Goal: Task Accomplishment & Management: Manage account settings

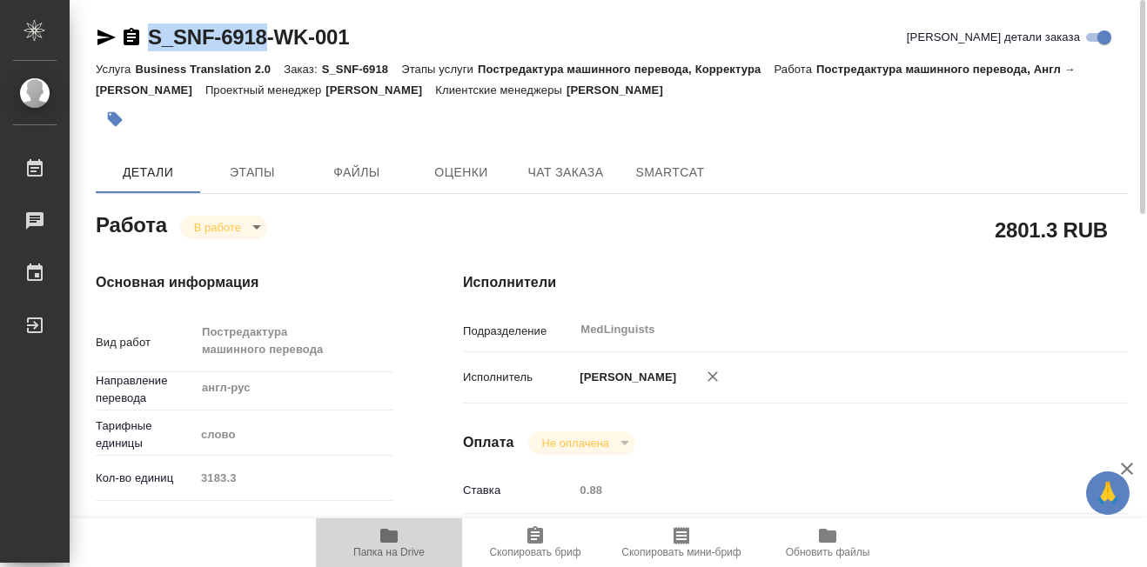
click at [390, 538] on icon "button" at bounding box center [388, 536] width 17 height 14
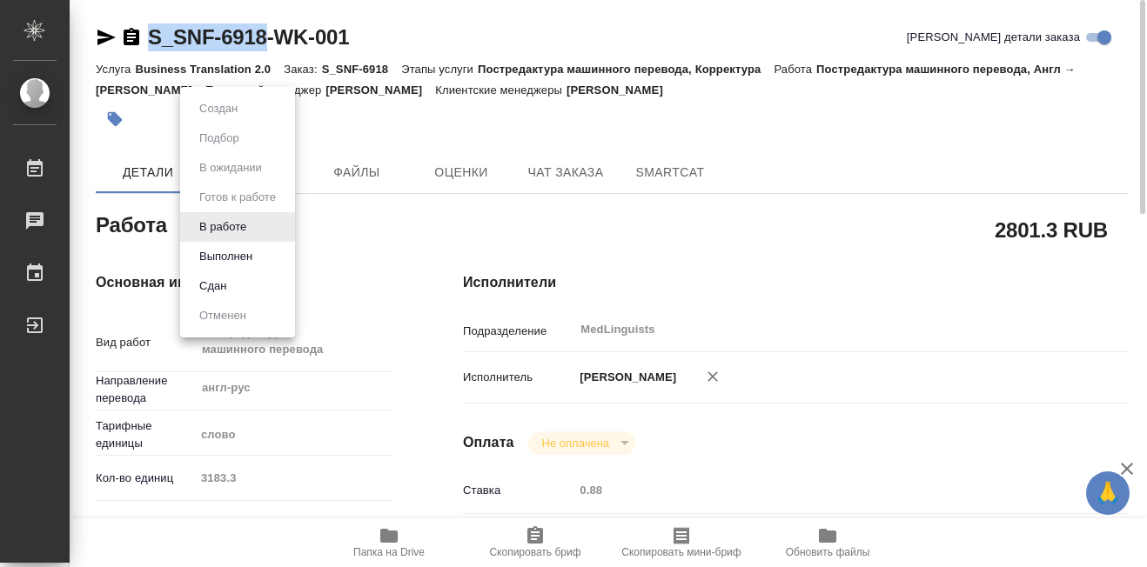
click at [255, 227] on body "🙏 .cls-1 fill:#fff; AWATERA Martynova Aleksandra Работы 0 Чаты График Выйти S_S…" at bounding box center [573, 283] width 1147 height 567
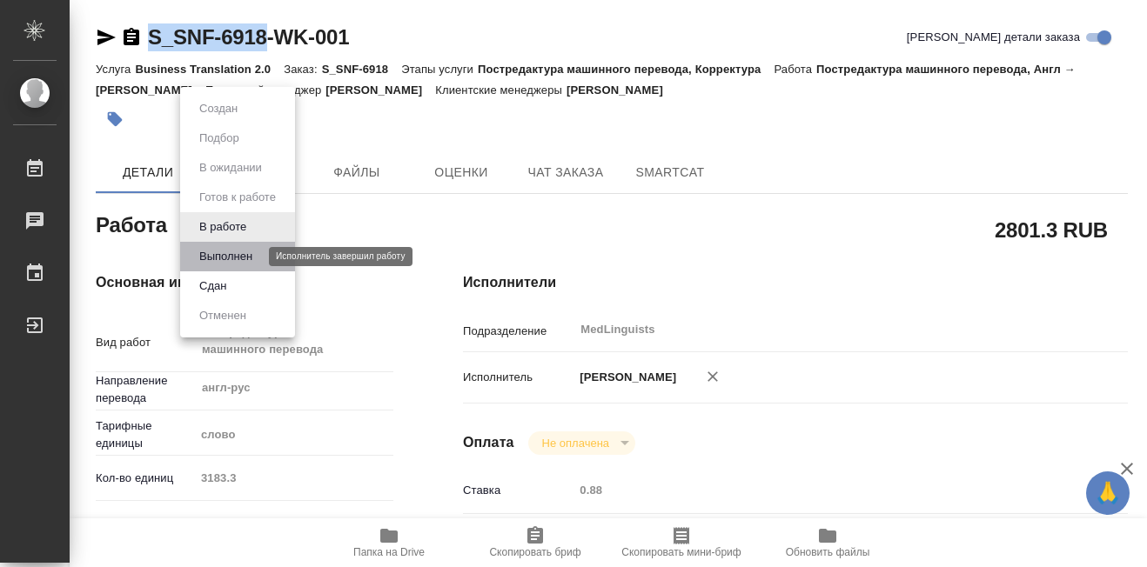
click at [226, 258] on button "Выполнен" at bounding box center [226, 256] width 64 height 19
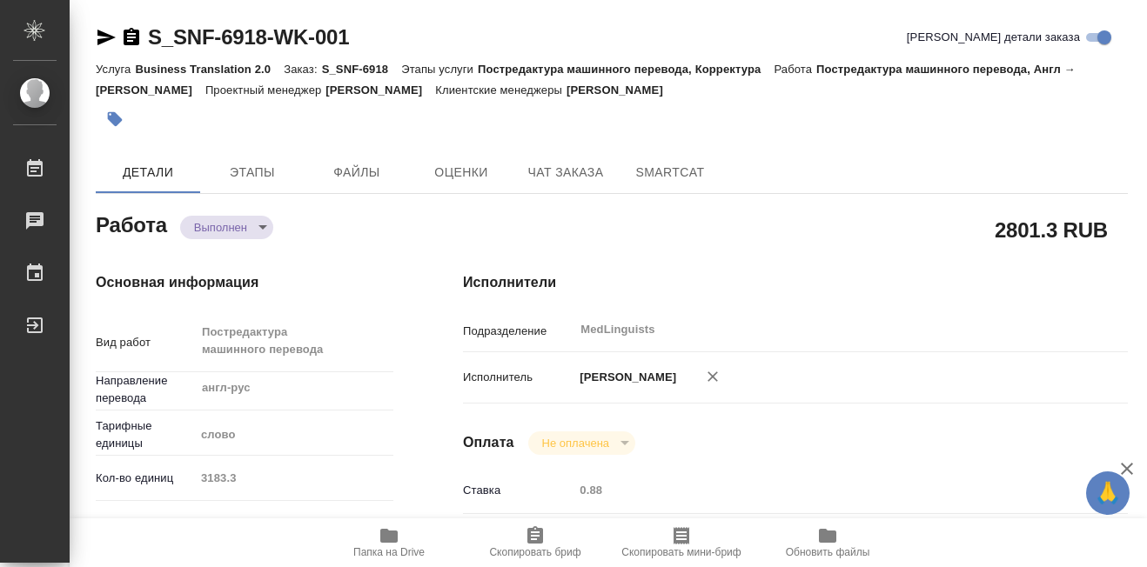
type textarea "x"
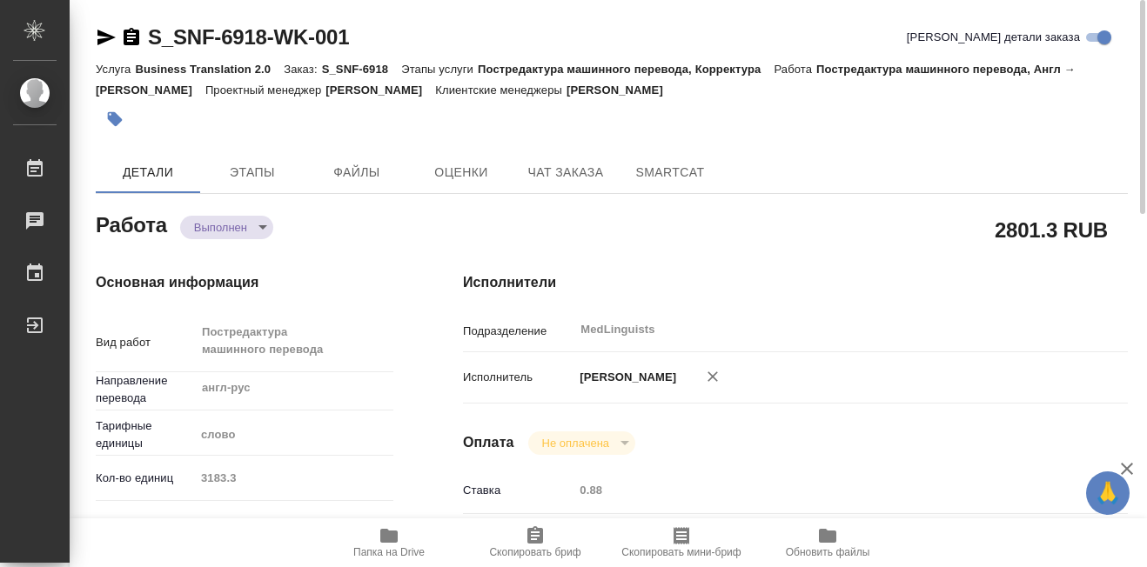
type textarea "x"
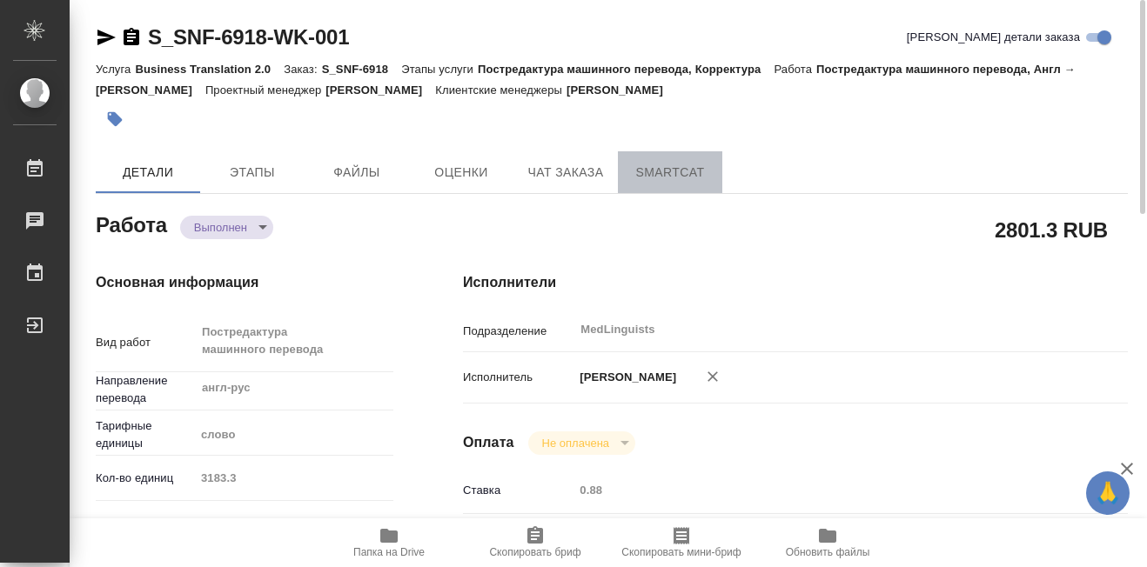
click at [686, 169] on span "SmartCat" at bounding box center [670, 173] width 84 height 22
type textarea "x"
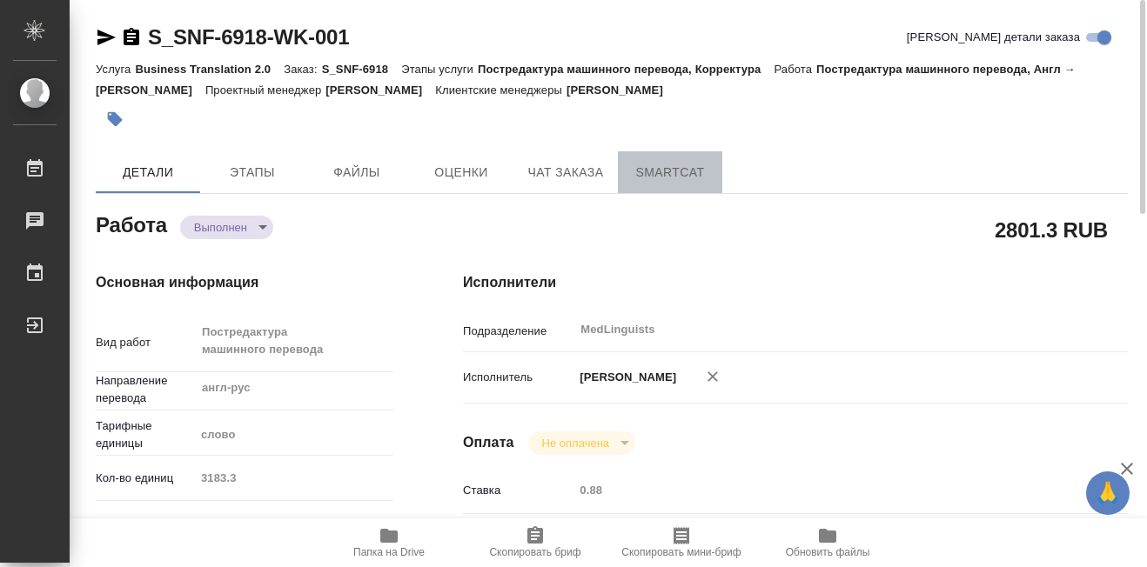
type textarea "x"
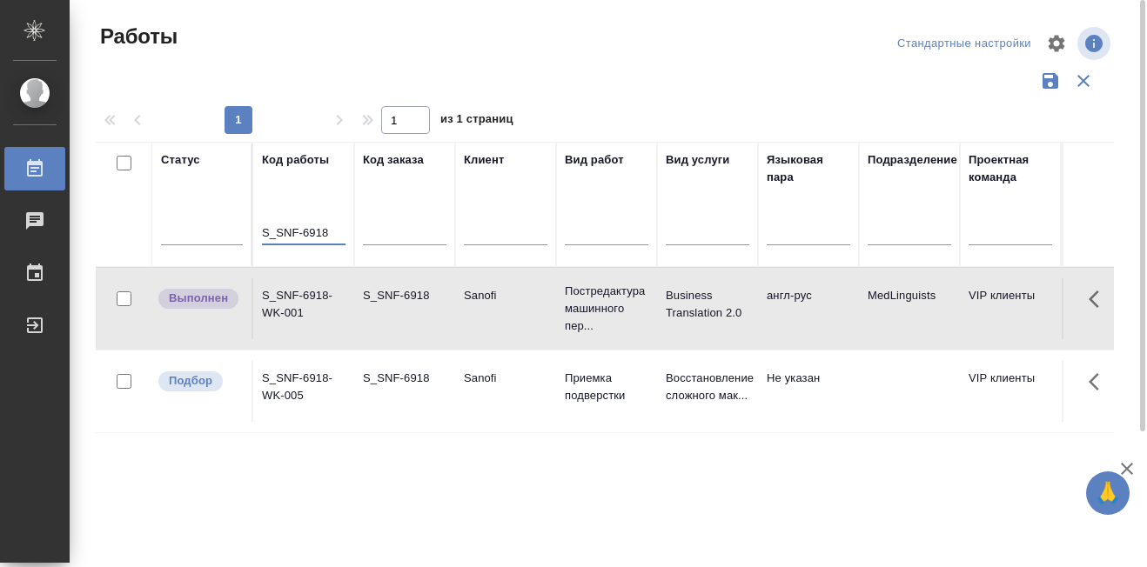
drag, startPoint x: 262, startPoint y: 231, endPoint x: 329, endPoint y: 229, distance: 67.1
click at [329, 229] on input "S_SNF-6918" at bounding box center [304, 234] width 84 height 22
paste input "S_SNF-6899"
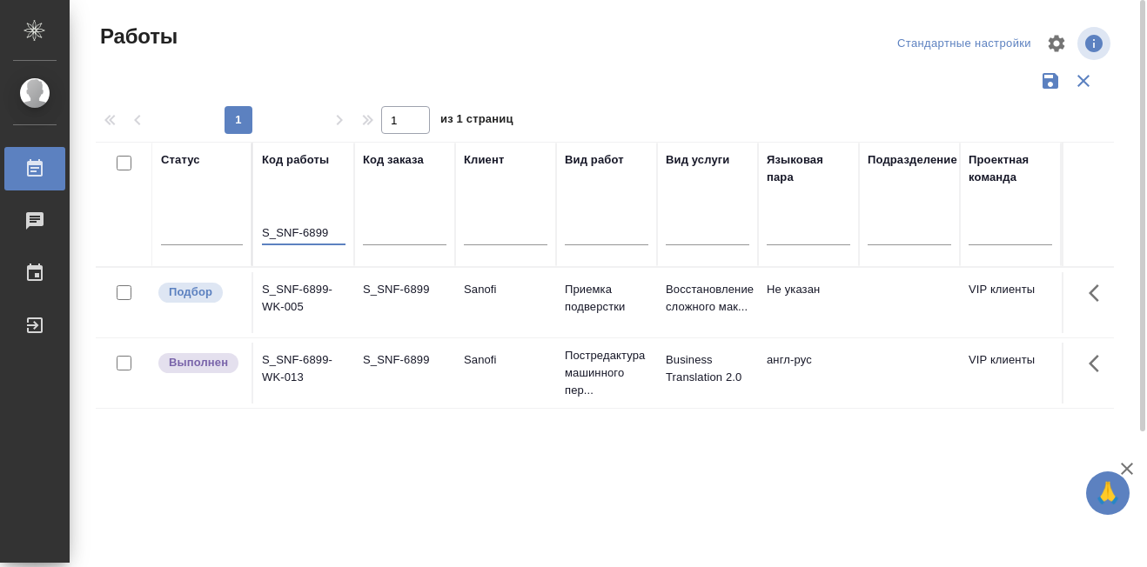
type input "S_SNF-6899"
click at [205, 300] on p "Подбор" at bounding box center [191, 292] width 44 height 17
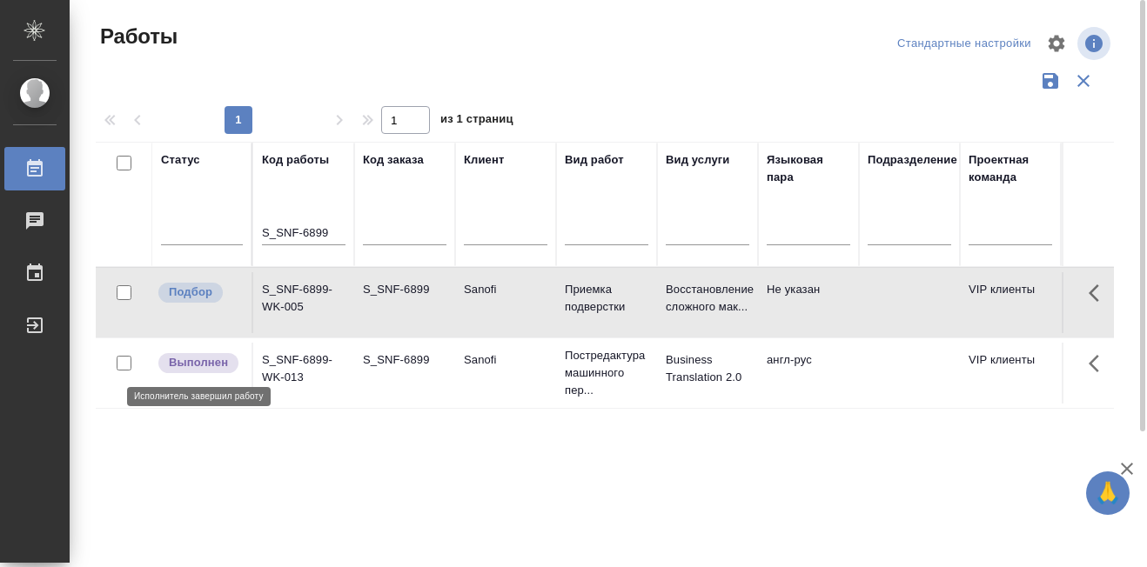
click at [205, 362] on p "Выполнен" at bounding box center [198, 362] width 59 height 17
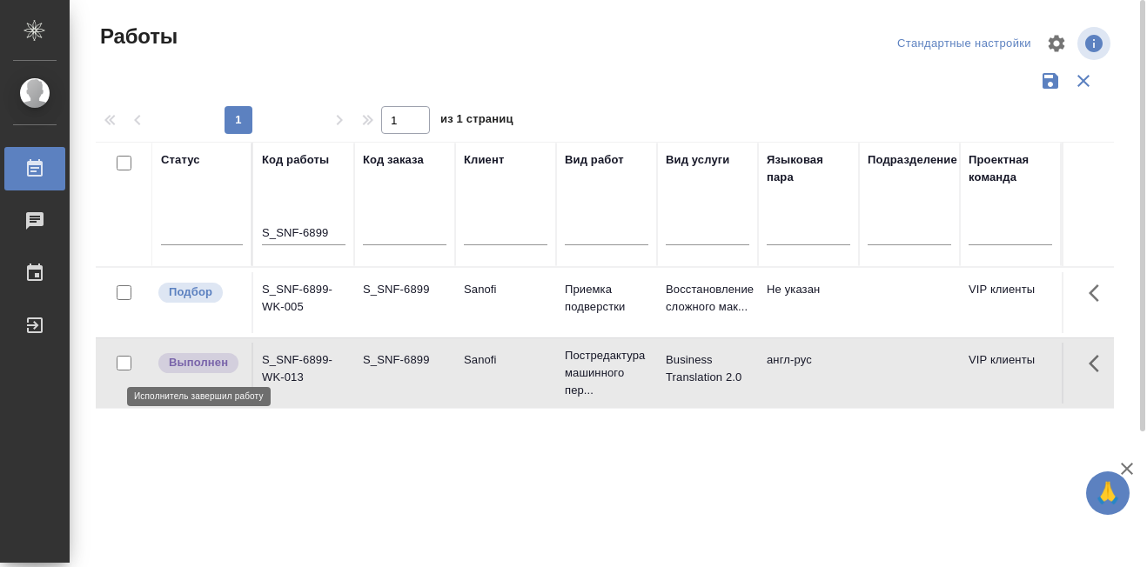
click at [205, 362] on p "Выполнен" at bounding box center [198, 362] width 59 height 17
click at [209, 367] on p "Выполнен" at bounding box center [198, 362] width 59 height 17
click at [183, 365] on p "Выполнен" at bounding box center [198, 362] width 59 height 17
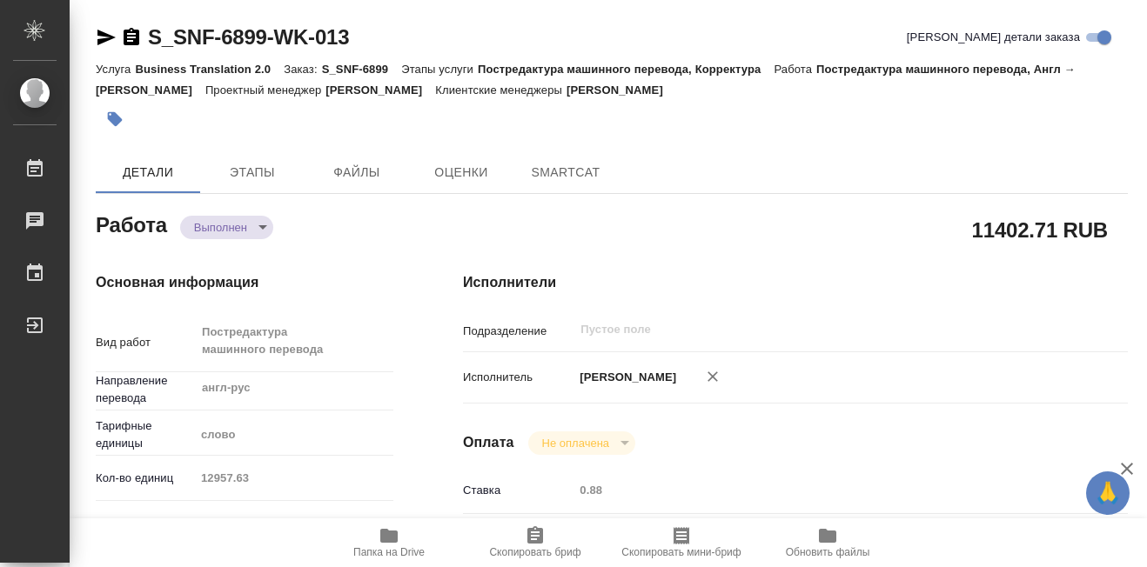
type textarea "x"
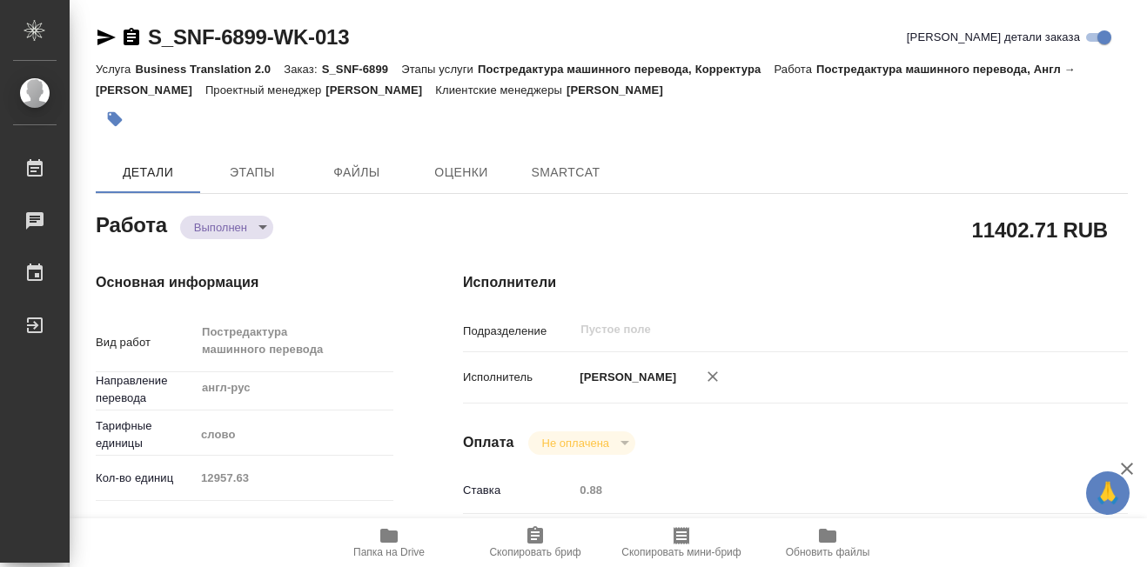
type textarea "x"
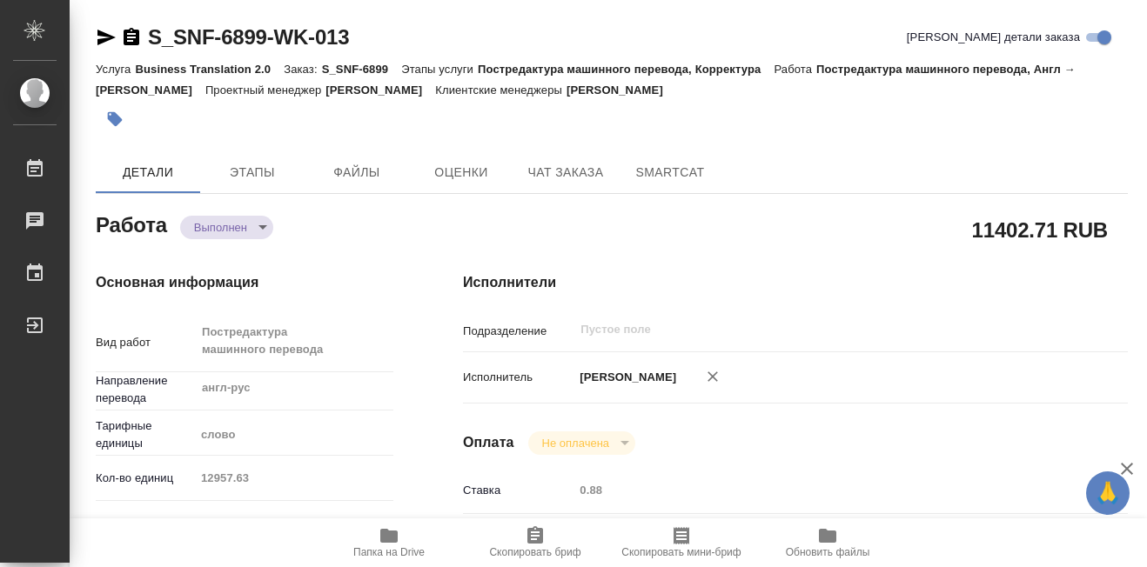
type textarea "x"
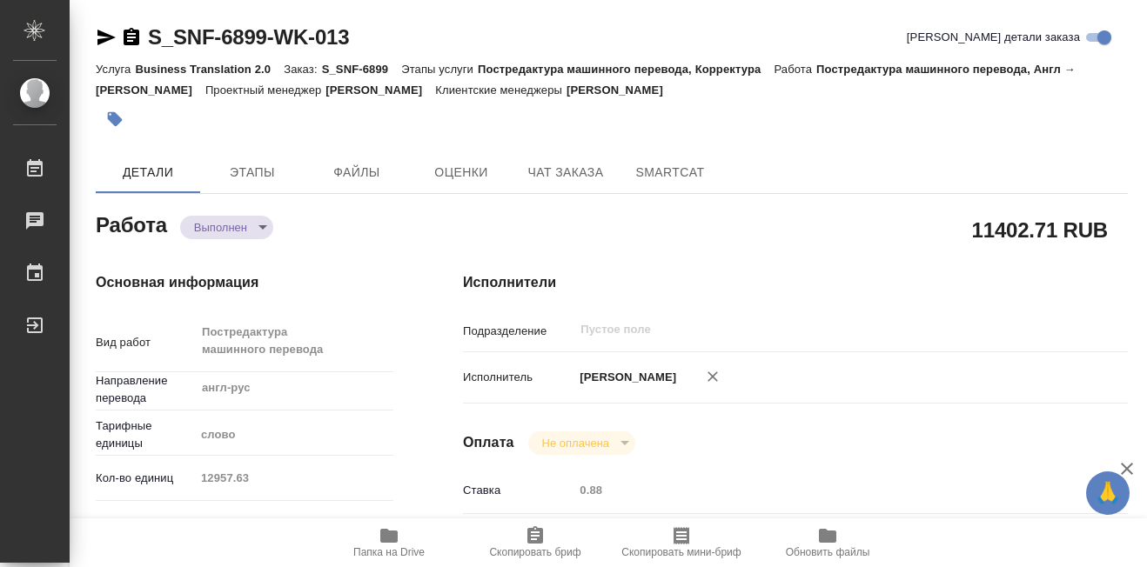
type textarea "x"
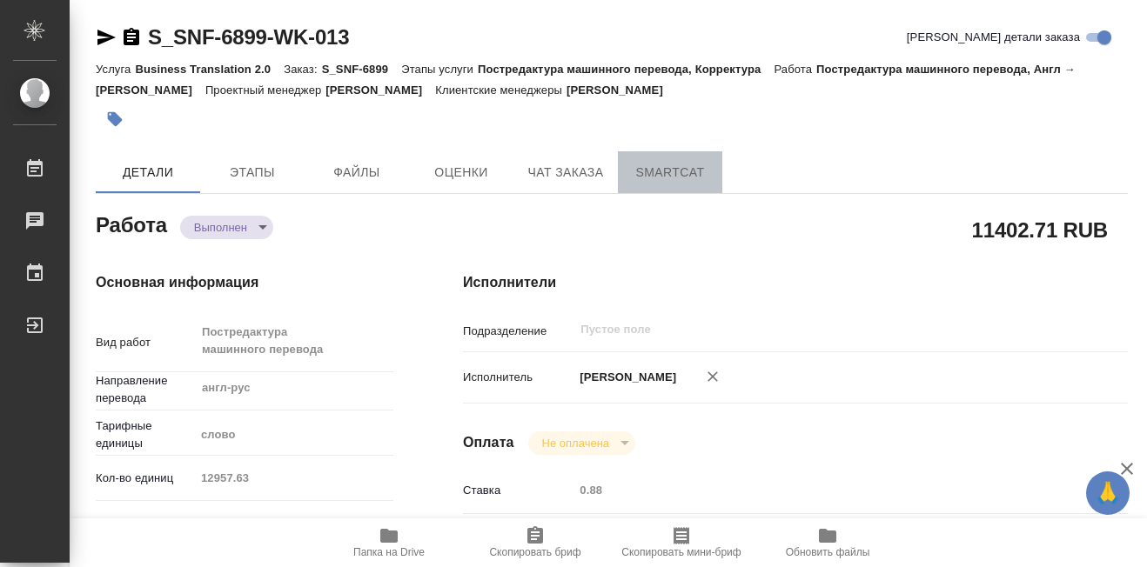
click at [651, 168] on span "SmartCat" at bounding box center [670, 173] width 84 height 22
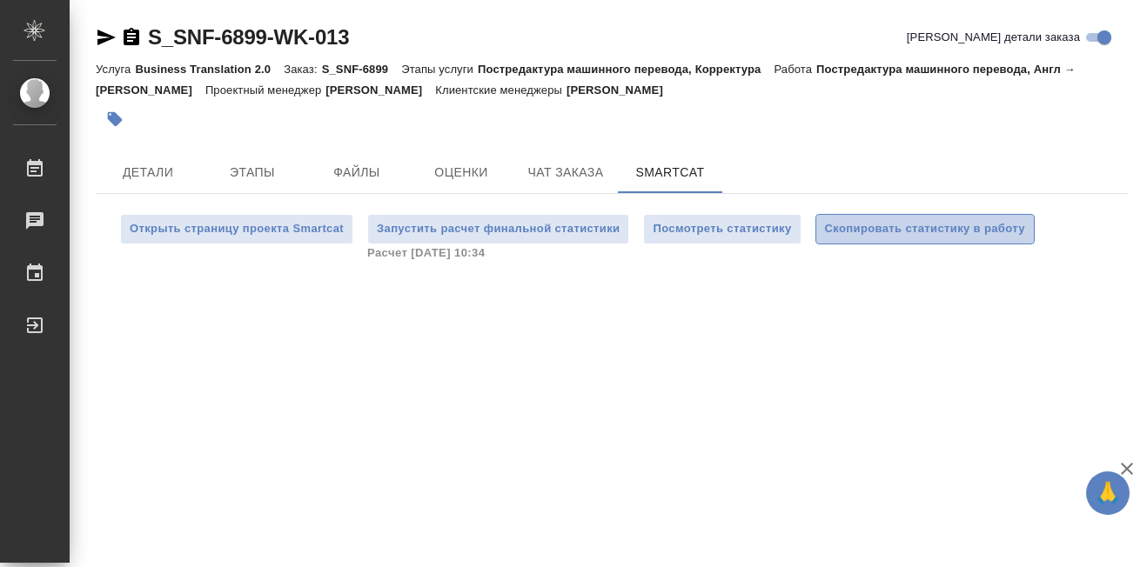
click at [907, 235] on span "Скопировать статистику в работу" at bounding box center [925, 229] width 200 height 20
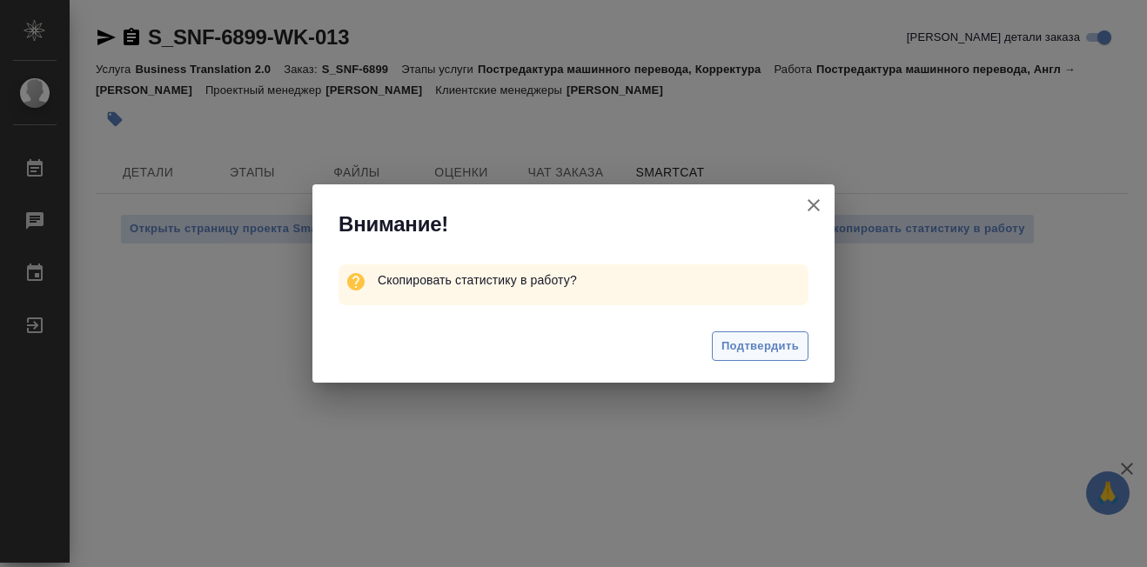
click at [747, 345] on span "Подтвердить" at bounding box center [759, 347] width 77 height 20
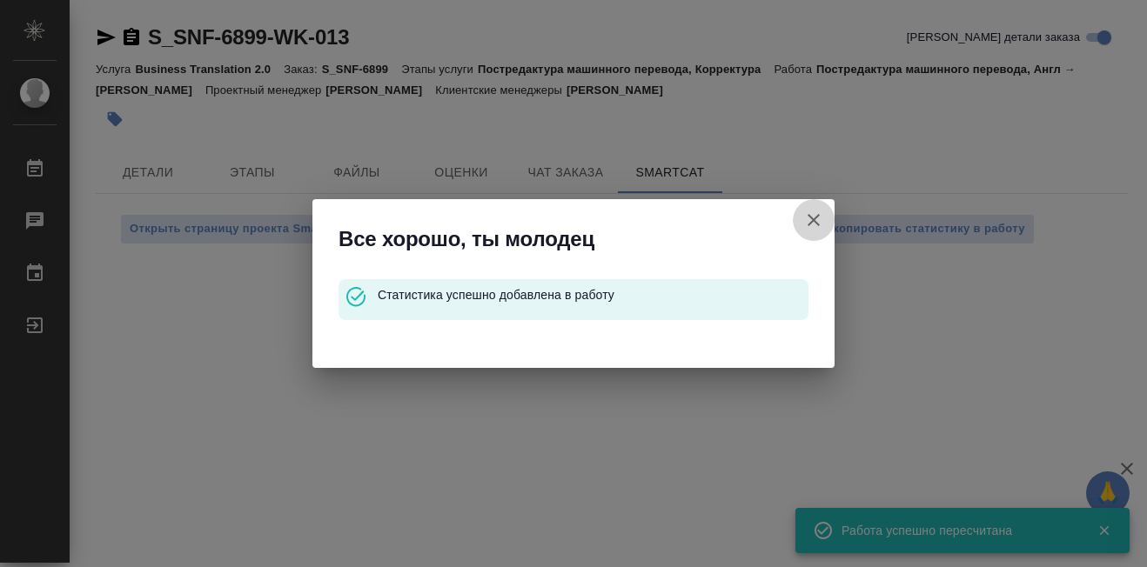
click at [811, 218] on icon "button" at bounding box center [814, 220] width 12 height 12
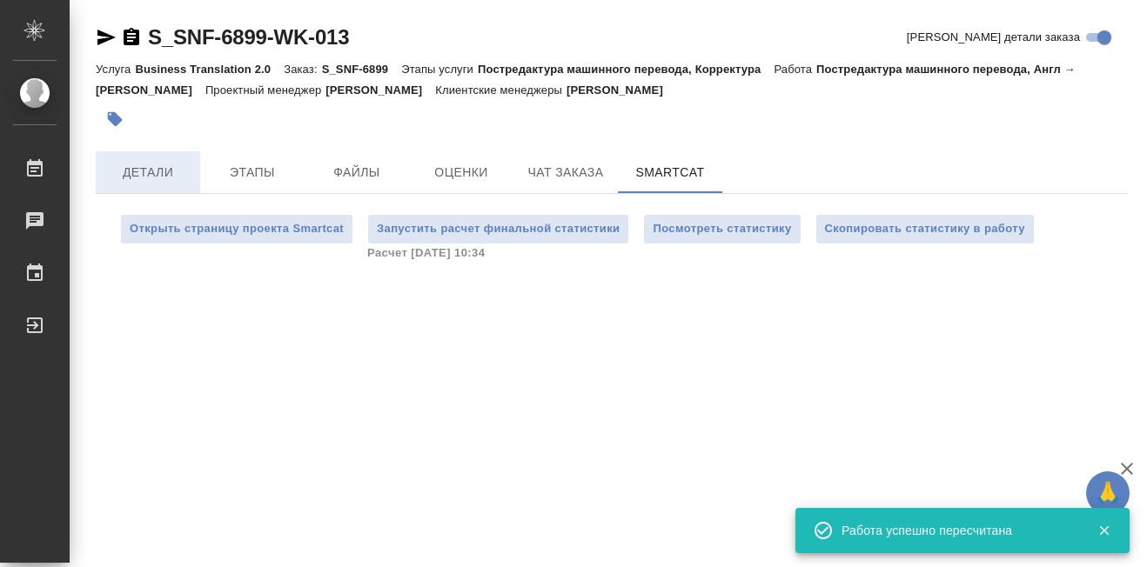
click at [149, 180] on span "Детали" at bounding box center [148, 173] width 84 height 22
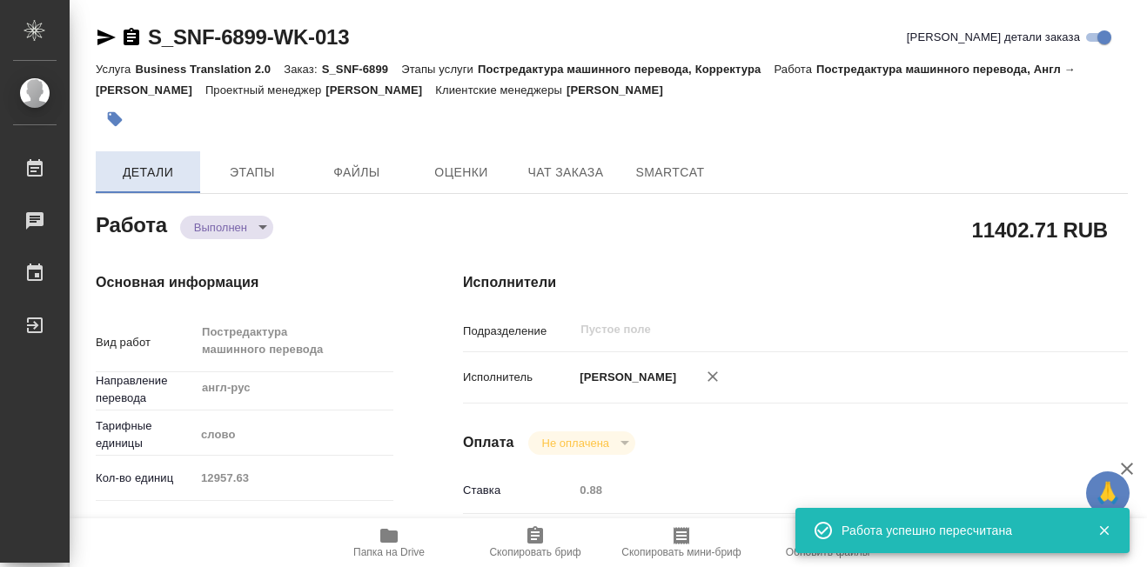
type textarea "x"
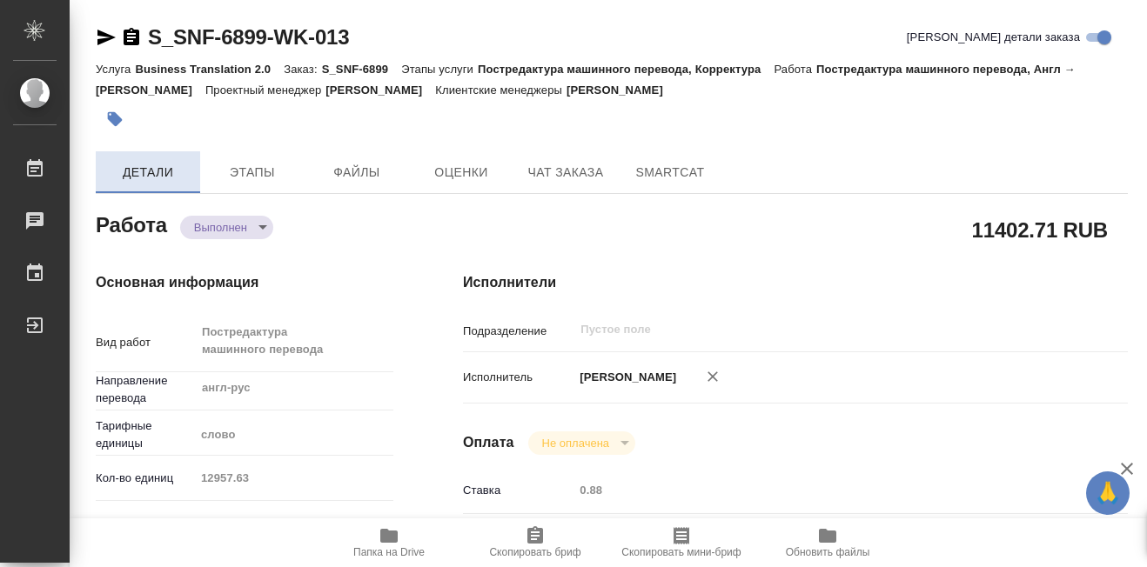
type textarea "x"
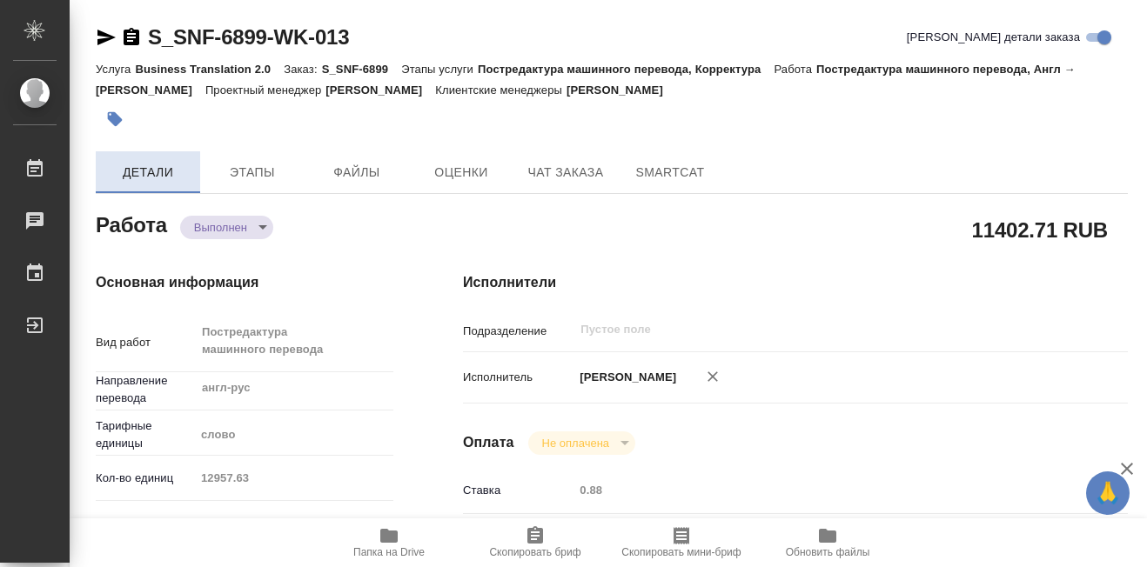
type textarea "x"
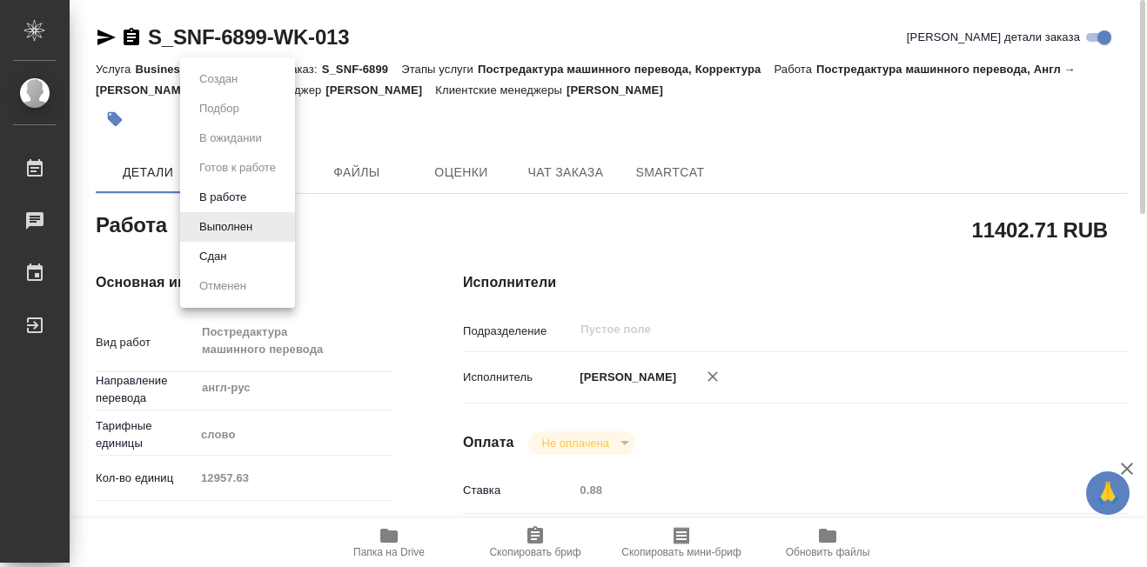
click at [265, 226] on body "🙏 .cls-1 fill:#fff; AWATERA Martynova Aleksandra Работы 0 Чаты График Выйти S_S…" at bounding box center [573, 283] width 1147 height 567
click at [233, 253] on li "Сдан" at bounding box center [237, 257] width 115 height 30
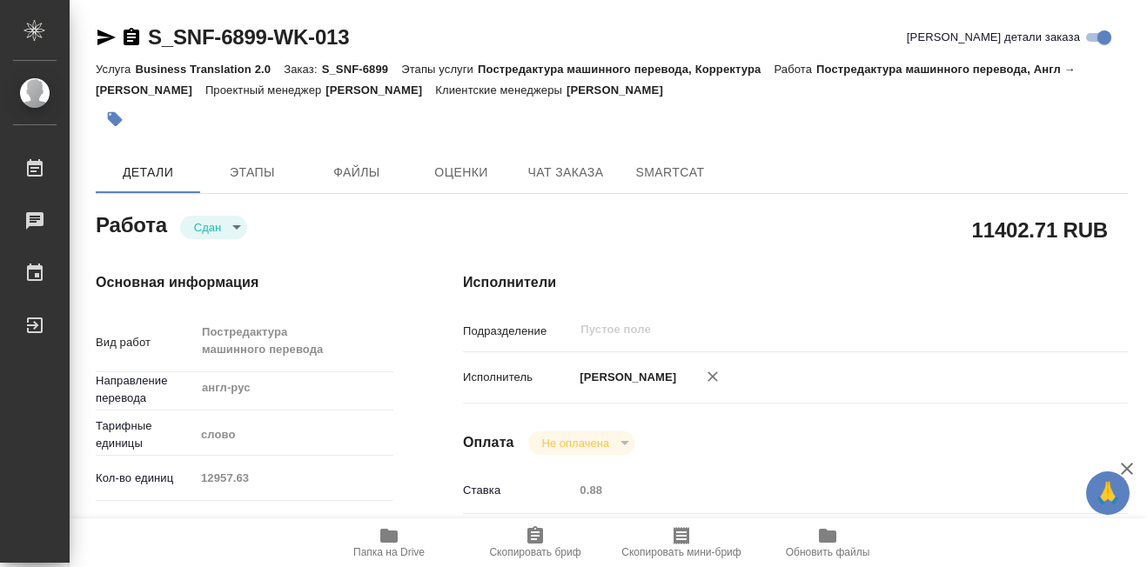
type textarea "x"
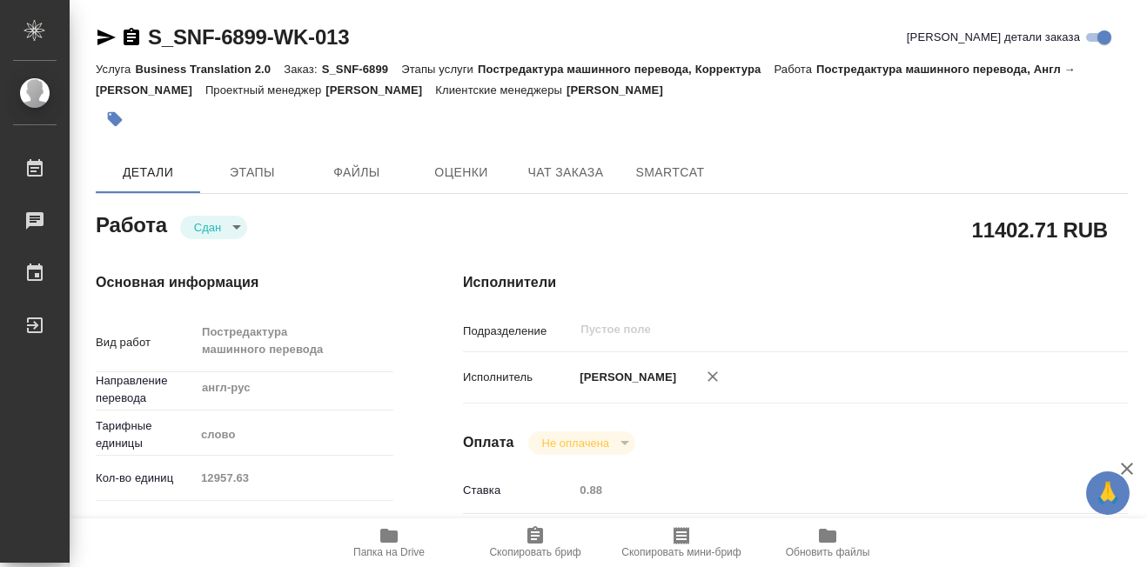
type textarea "x"
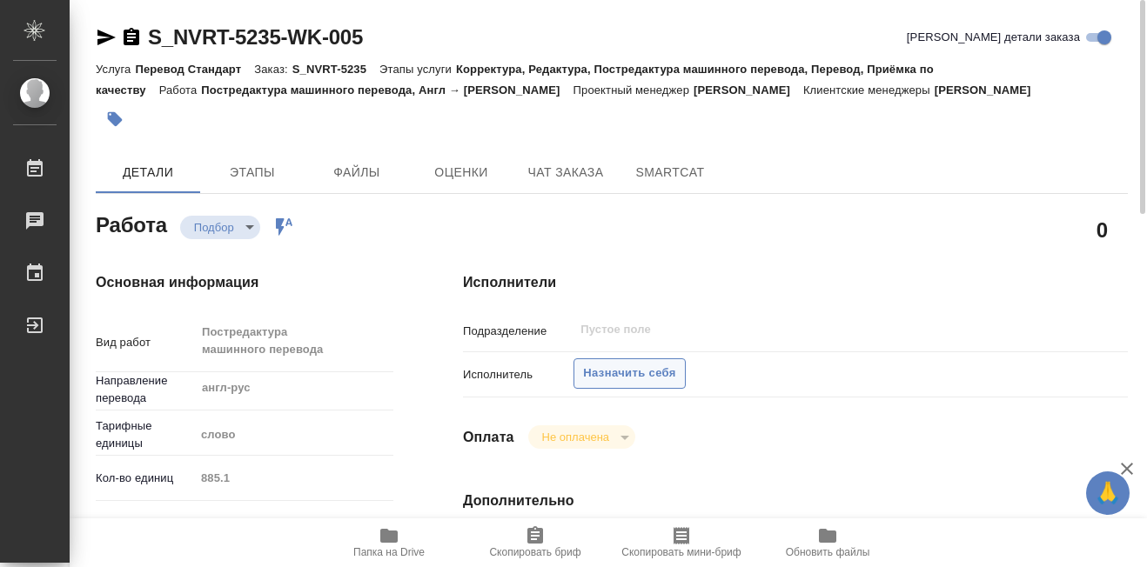
click at [647, 374] on span "Назначить себя" at bounding box center [629, 374] width 92 height 20
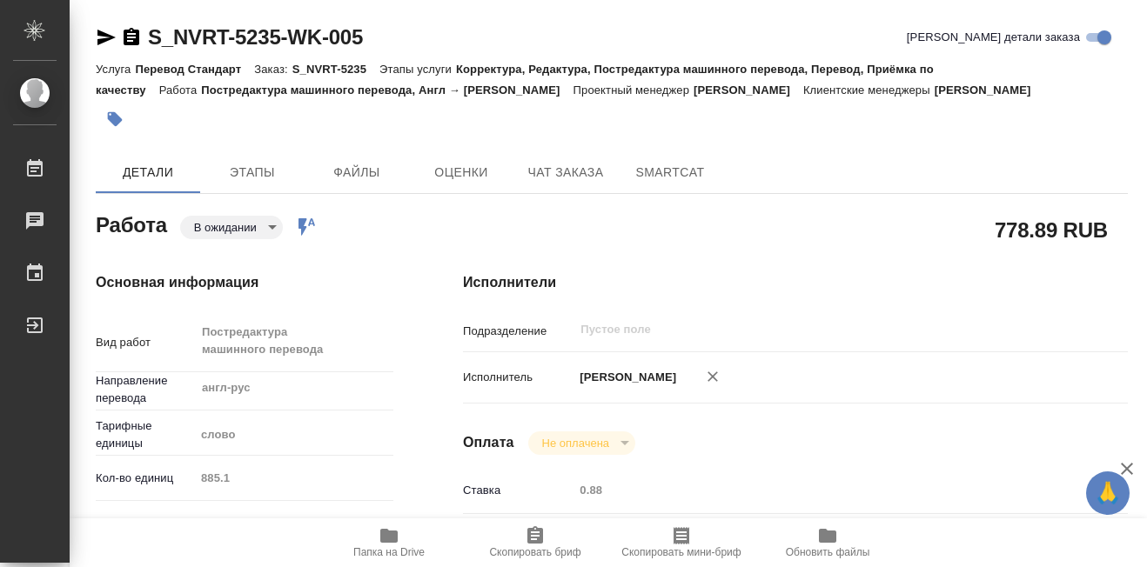
type textarea "x"
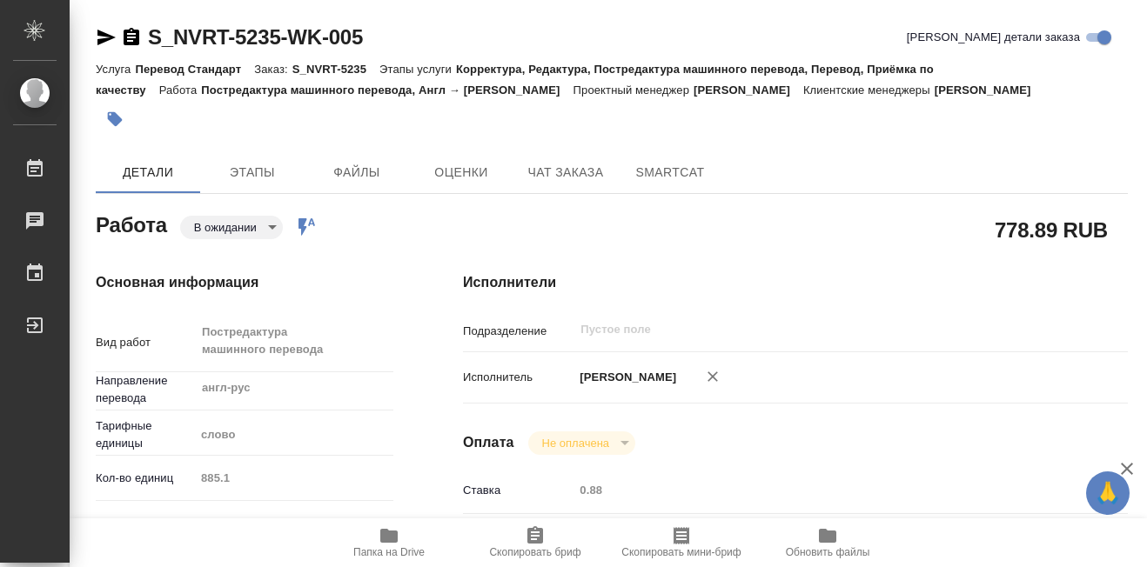
type textarea "x"
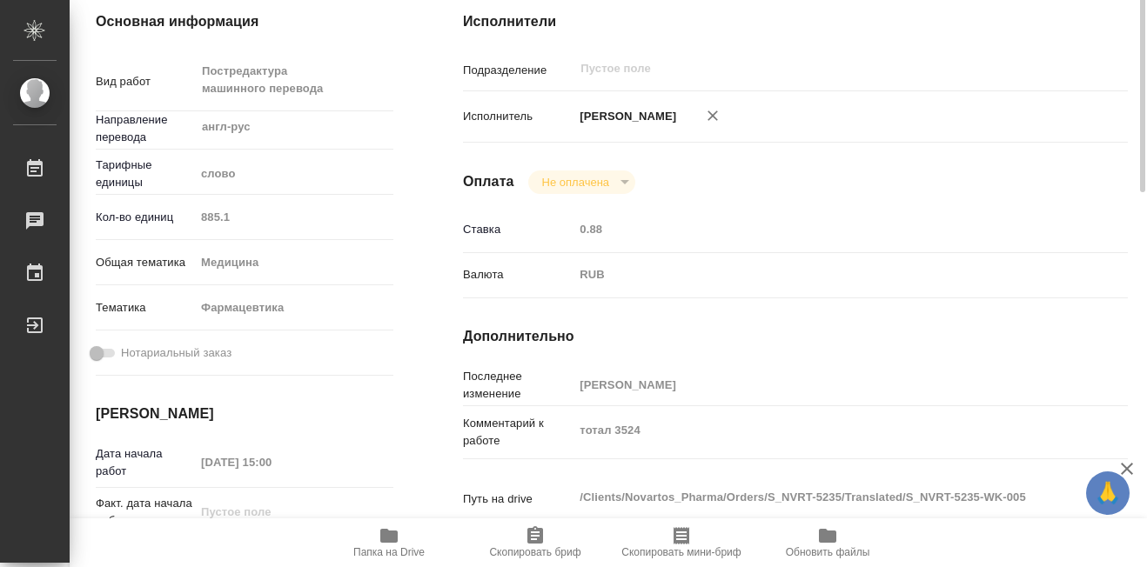
scroll to position [87, 0]
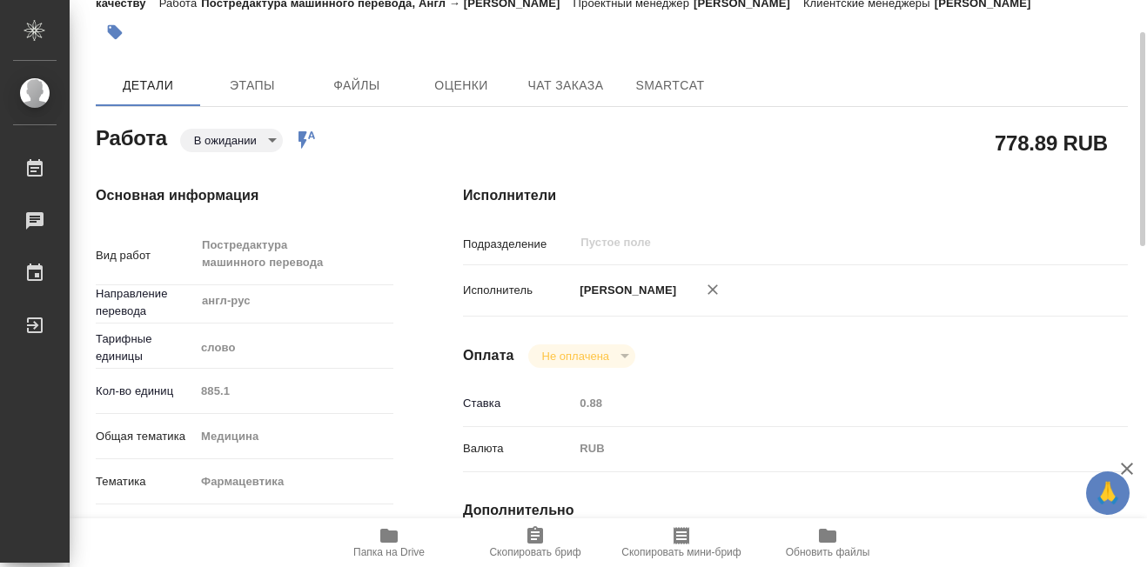
click at [269, 139] on body "🙏 .cls-1 fill:#fff; AWATERA [PERSON_NAME] 0 Чаты График Выйти S_NVRT-5235-WK-00…" at bounding box center [573, 283] width 1147 height 567
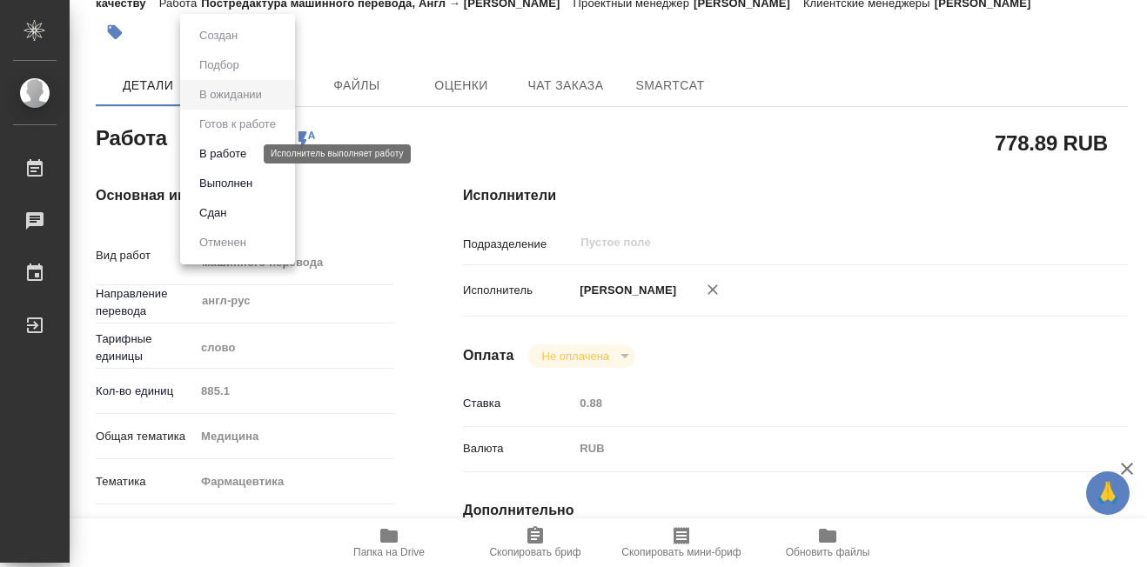
click at [239, 150] on button "В работе" at bounding box center [222, 153] width 57 height 19
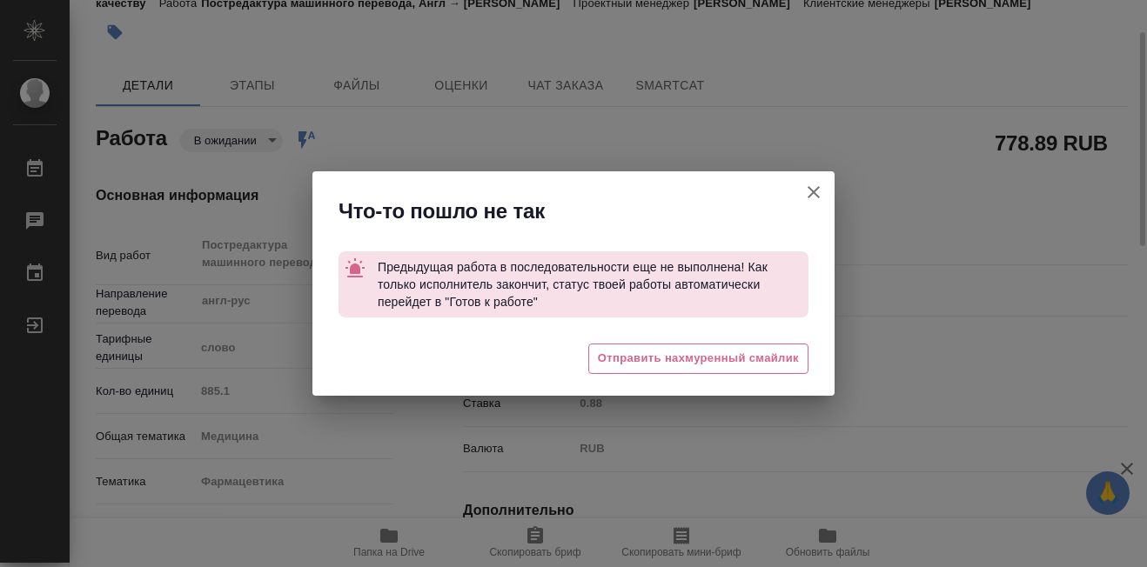
type textarea "x"
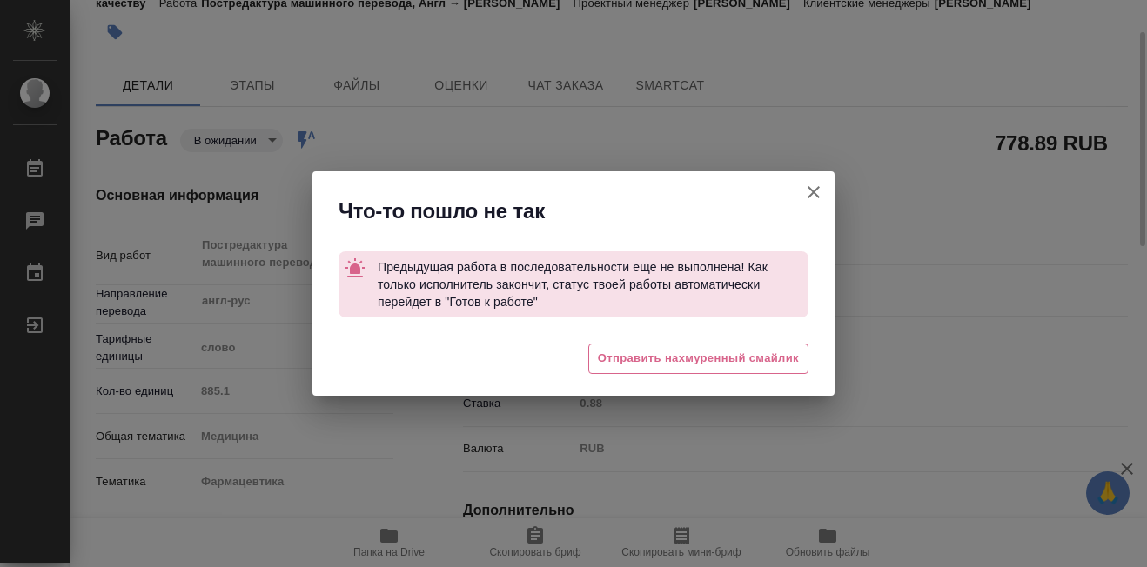
type textarea "x"
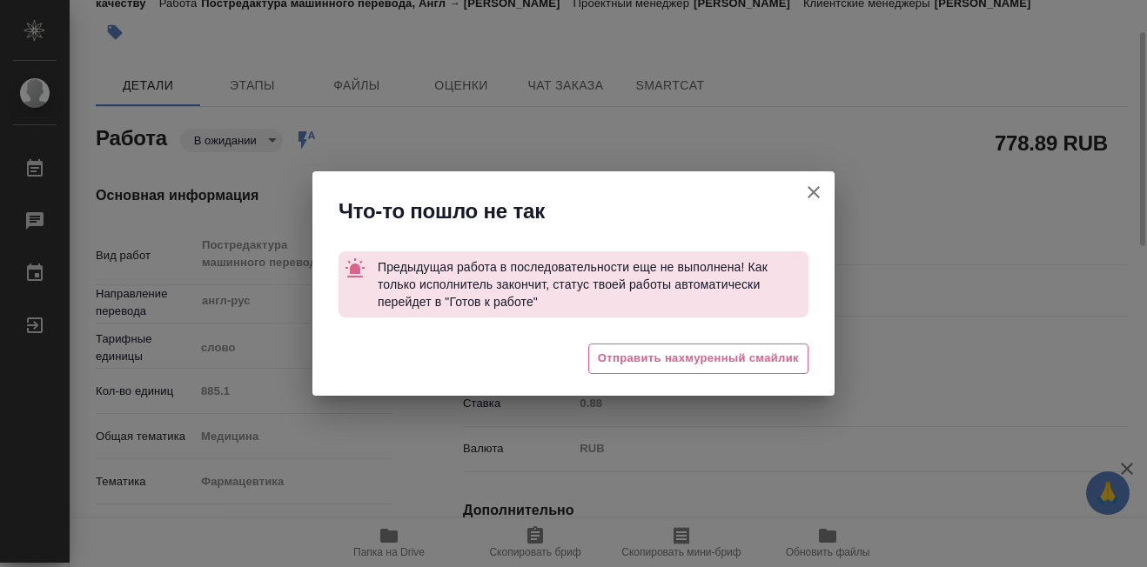
click at [817, 189] on icon "button" at bounding box center [814, 192] width 12 height 12
type textarea "x"
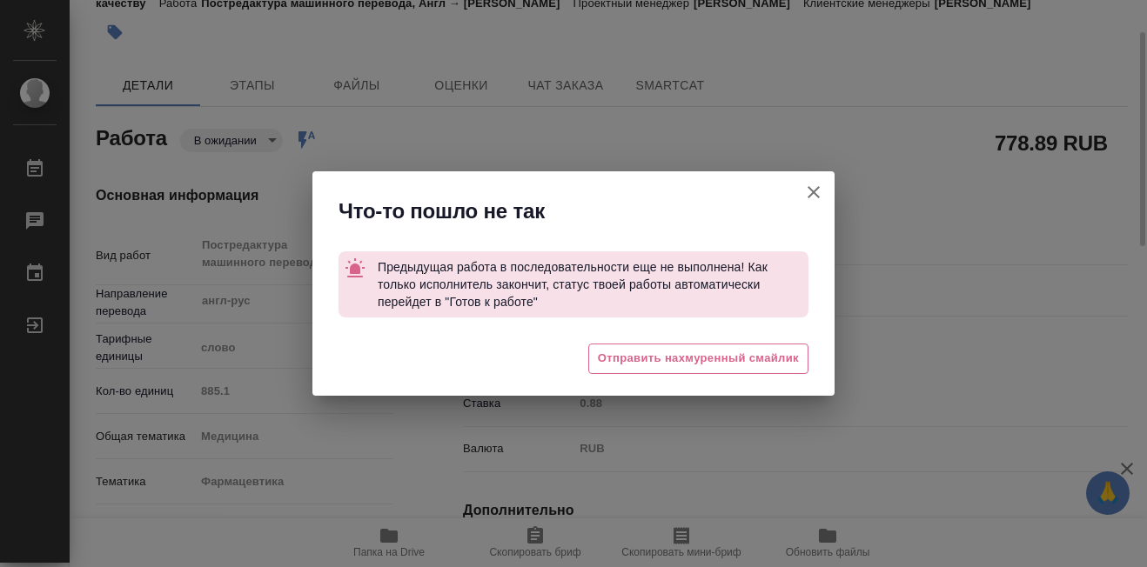
type textarea "x"
